Goal: Navigation & Orientation: Find specific page/section

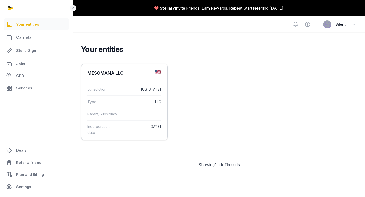
click at [130, 88] on dd "[US_STATE]" at bounding box center [140, 89] width 42 height 6
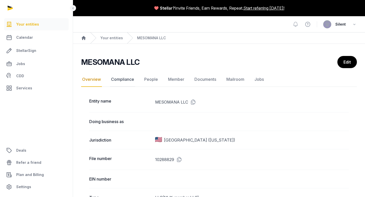
click at [123, 79] on link "Compliance" at bounding box center [122, 79] width 25 height 15
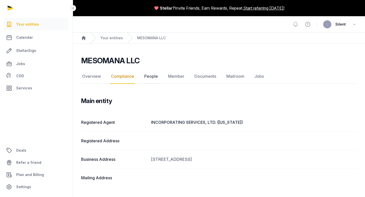
click at [147, 77] on link "People" at bounding box center [151, 76] width 16 height 15
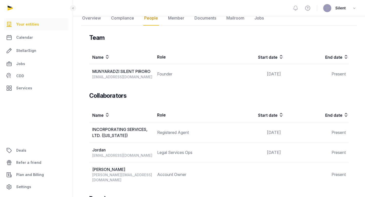
scroll to position [58, 0]
click at [176, 19] on link "Member" at bounding box center [176, 18] width 18 height 15
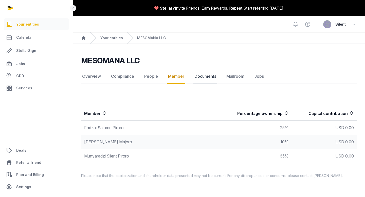
click at [199, 78] on link "Documents" at bounding box center [205, 76] width 24 height 15
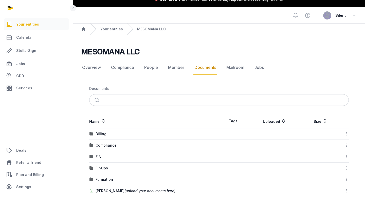
scroll to position [19, 0]
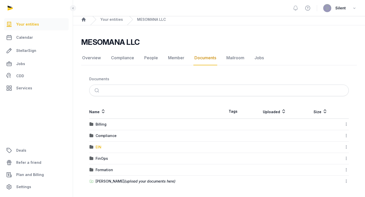
click at [96, 147] on div "EIN" at bounding box center [99, 147] width 6 height 5
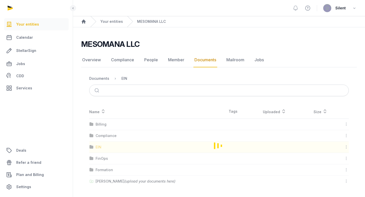
scroll to position [0, 0]
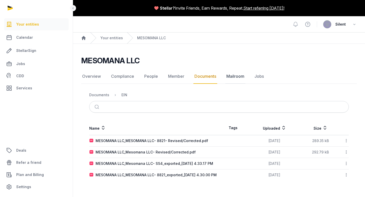
click at [236, 76] on link "Mailroom" at bounding box center [235, 76] width 20 height 15
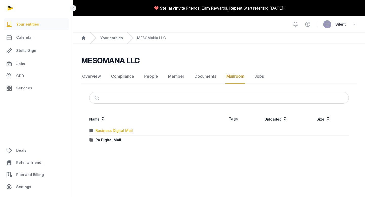
click at [125, 129] on div "Business Digital Mail" at bounding box center [114, 130] width 37 height 5
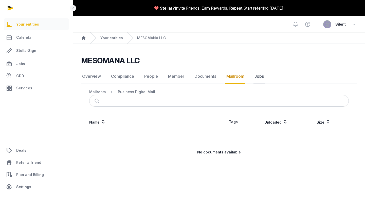
click at [256, 77] on link "Jobs" at bounding box center [258, 76] width 11 height 15
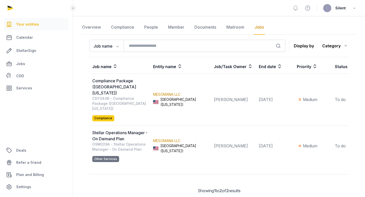
scroll to position [53, 0]
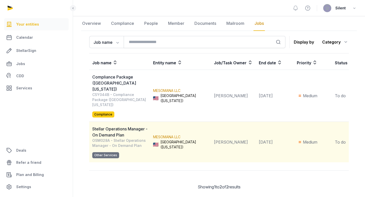
click at [133, 138] on div "OSM028A - Stellar Operations Manager - On Demand Plan Other Services" at bounding box center [121, 148] width 58 height 20
click at [138, 127] on div "Stellar Operations Manager - On Demand Plan" at bounding box center [121, 132] width 58 height 12
click at [138, 138] on div "OSM028A - Stellar Operations Manager - On Demand Plan Other Services" at bounding box center [121, 148] width 58 height 20
click at [162, 135] on link "MESOMANA LLC" at bounding box center [166, 137] width 27 height 4
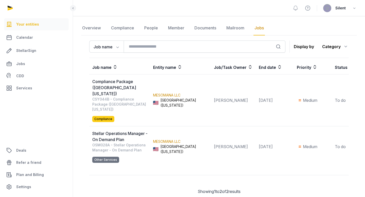
scroll to position [49, 0]
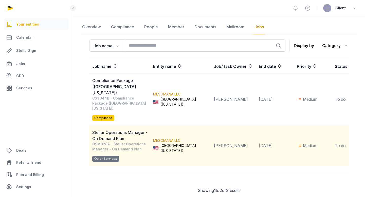
click at [107, 130] on div "Stellar Operations Manager - On Demand Plan" at bounding box center [121, 136] width 58 height 12
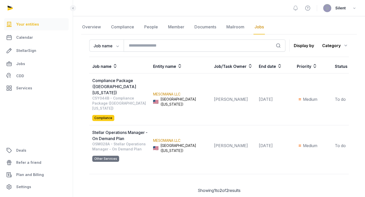
click at [129, 174] on div "Showing 1 to 15 of 2 results Showing 1 to 2 of 2 results" at bounding box center [219, 184] width 260 height 20
click at [128, 155] on div "Job name Job name SKU Search Display by Category All categories Accounting Serv…" at bounding box center [219, 121] width 276 height 166
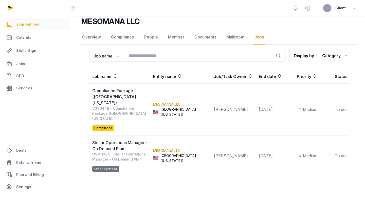
scroll to position [38, 0]
